Goal: Task Accomplishment & Management: Manage account settings

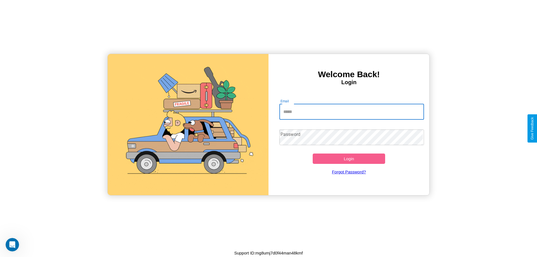
click at [349, 111] on input "Email" at bounding box center [351, 112] width 145 height 16
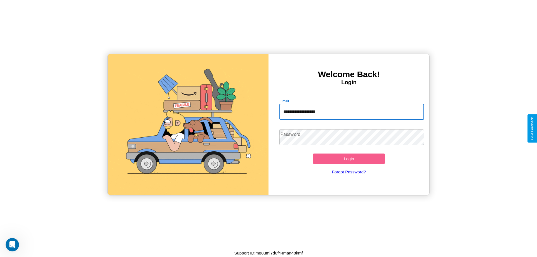
type input "**********"
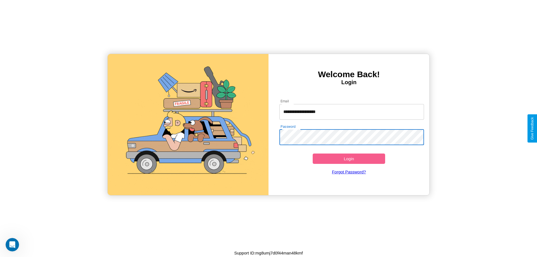
click at [349, 159] on button "Login" at bounding box center [349, 158] width 72 height 10
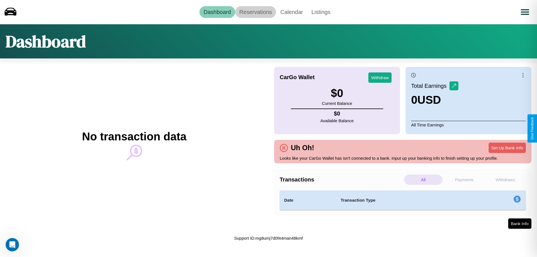
click at [255, 12] on link "Reservations" at bounding box center [255, 12] width 41 height 12
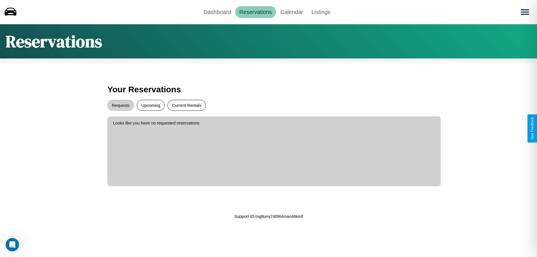
click at [186, 105] on button "Current Rentals" at bounding box center [186, 105] width 38 height 11
click at [120, 105] on button "Requests" at bounding box center [120, 105] width 27 height 11
